Goal: Task Accomplishment & Management: Manage account settings

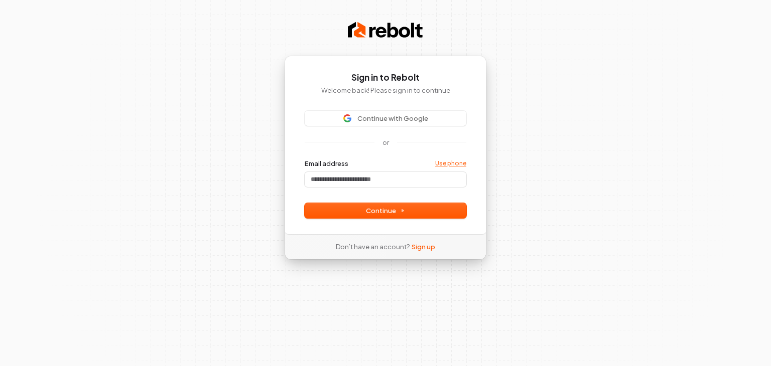
click at [458, 162] on link "Use phone" at bounding box center [450, 164] width 31 height 8
click at [441, 207] on button "Continue" at bounding box center [386, 210] width 162 height 15
type input "**********"
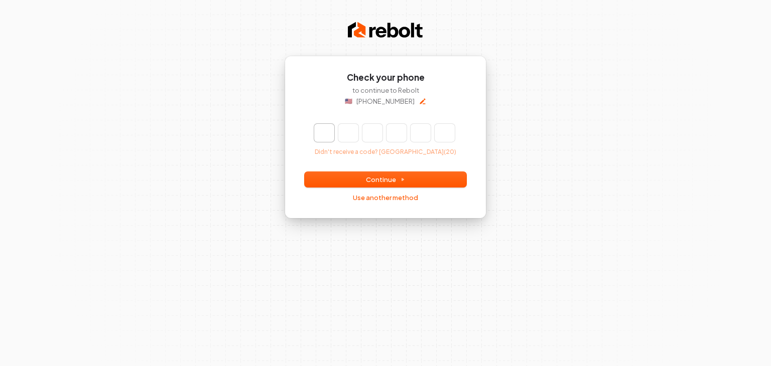
type input "*"
type input "**"
type input "*"
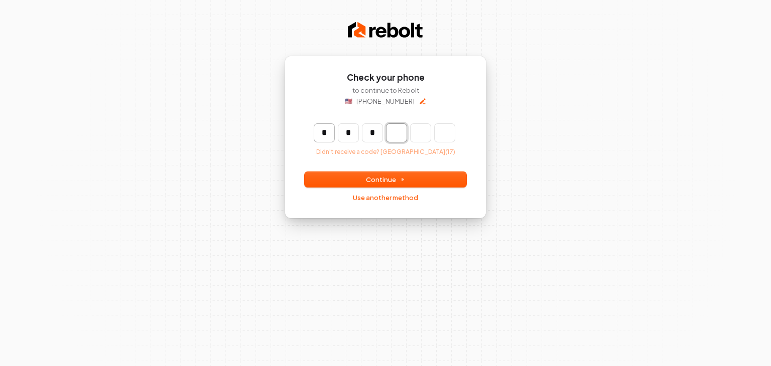
type input "***"
type input "*"
type input "****"
type input "*"
type input "******"
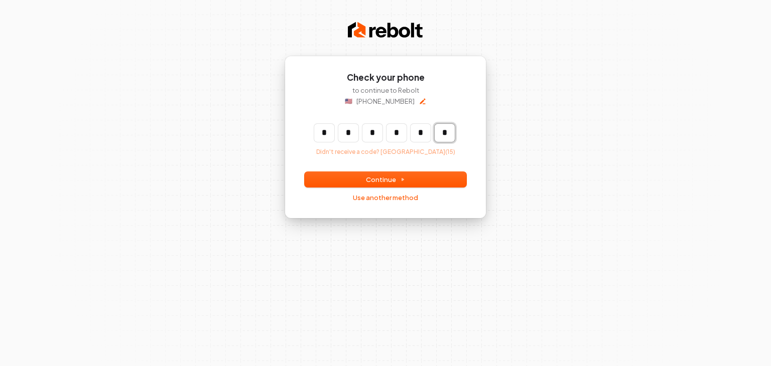
type input "*"
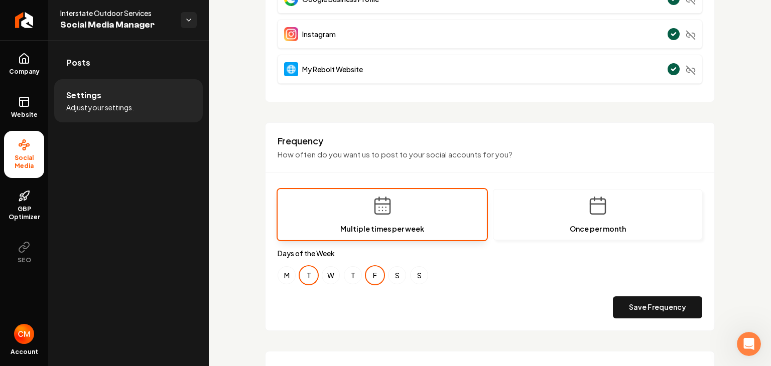
scroll to position [251, 0]
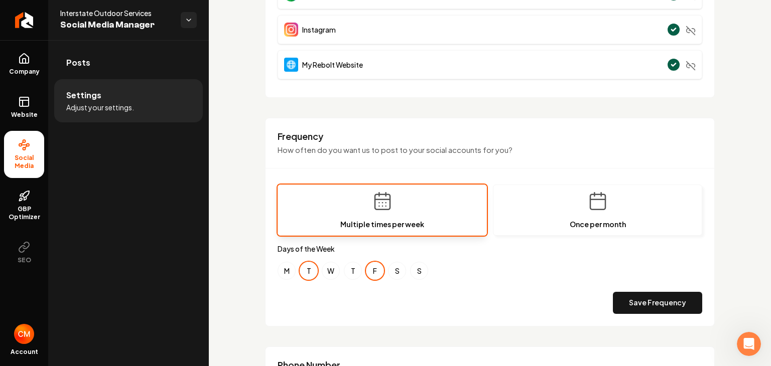
click at [376, 270] on button "F" at bounding box center [375, 271] width 18 height 18
click at [341, 269] on div "M T W T F S S" at bounding box center [490, 271] width 425 height 18
click at [333, 270] on button "W" at bounding box center [331, 271] width 18 height 18
click at [309, 270] on button "T" at bounding box center [309, 271] width 18 height 18
click at [310, 272] on button "T" at bounding box center [309, 271] width 18 height 18
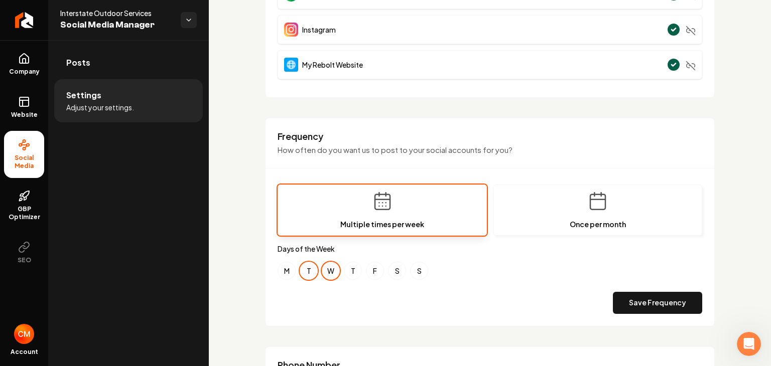
click at [334, 270] on button "W" at bounding box center [331, 271] width 18 height 18
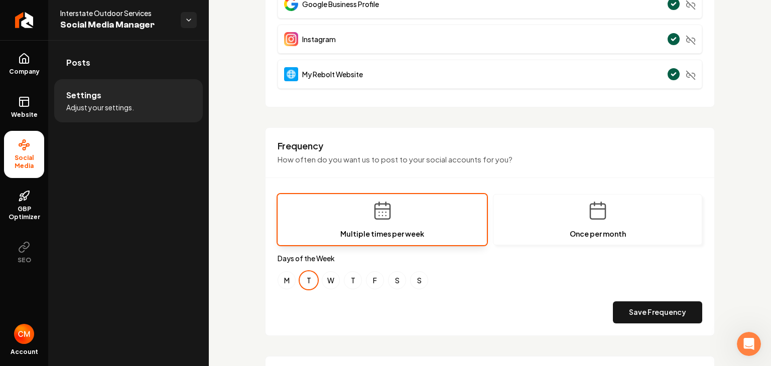
scroll to position [303, 0]
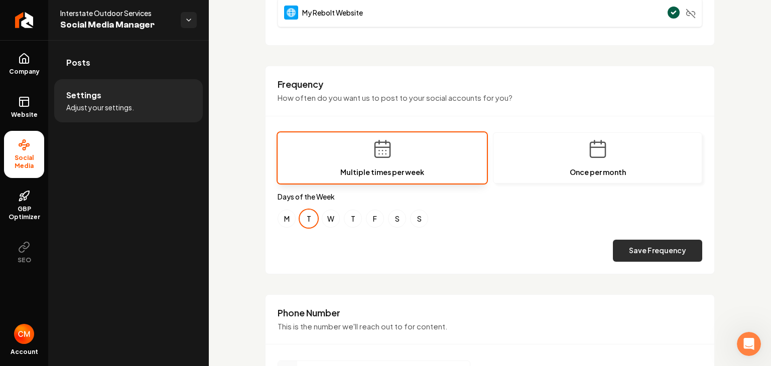
click at [645, 246] on button "Save Frequency" at bounding box center [657, 251] width 89 height 22
click at [357, 217] on button "T" at bounding box center [353, 219] width 18 height 18
click at [309, 214] on button "T" at bounding box center [309, 219] width 18 height 18
click at [678, 255] on button "Save Frequency" at bounding box center [657, 251] width 89 height 22
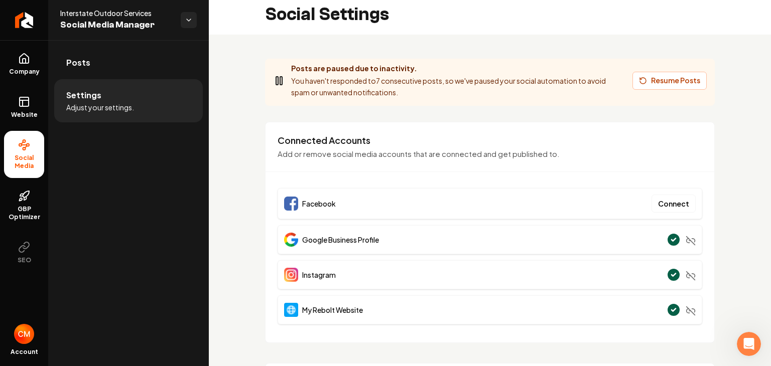
scroll to position [2, 0]
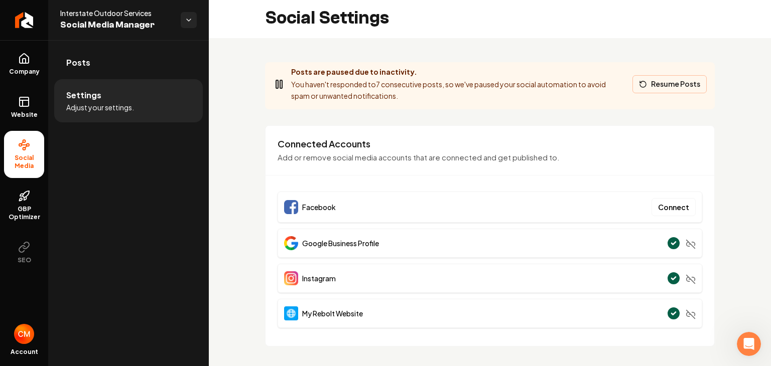
click at [672, 81] on button "Resume Posts" at bounding box center [669, 84] width 74 height 18
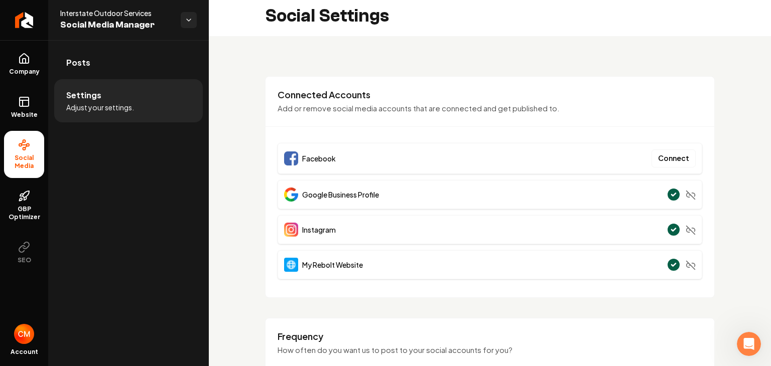
scroll to position [0, 0]
